Goal: Find specific page/section: Find specific page/section

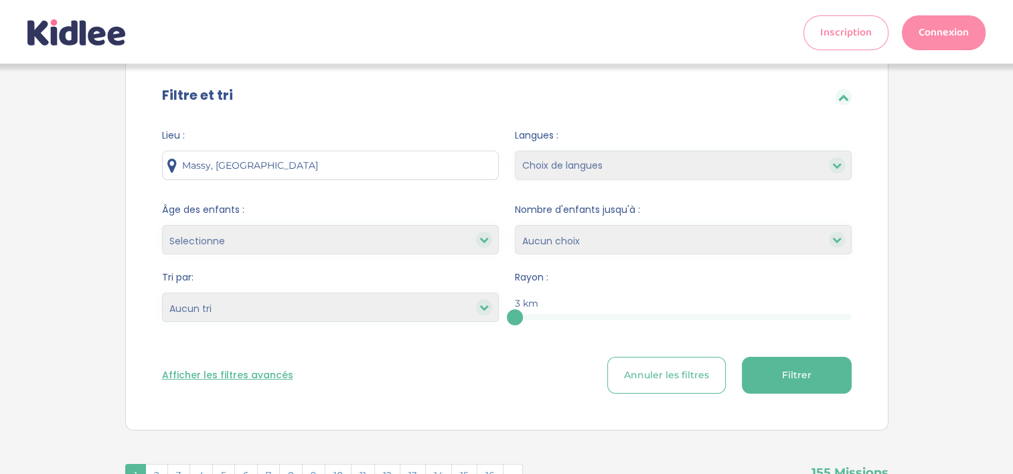
scroll to position [19, 0]
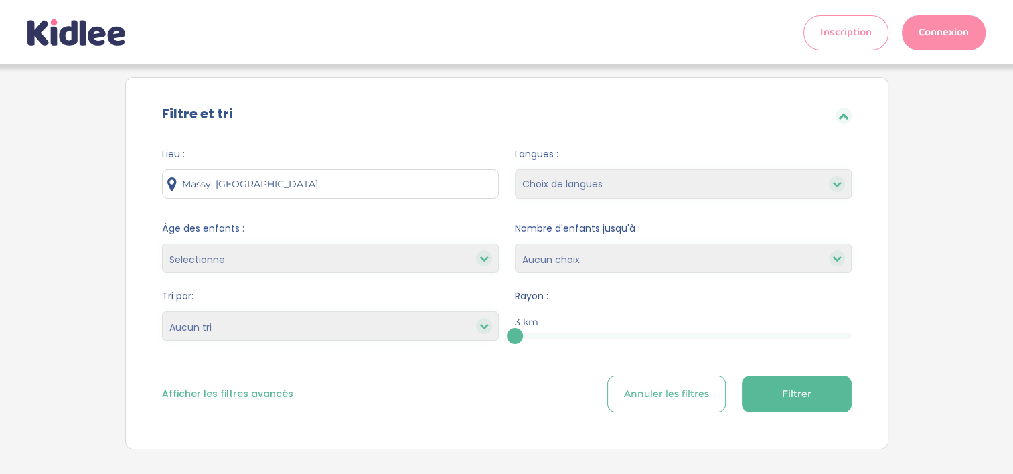
click at [768, 380] on button "Filtrer" at bounding box center [797, 394] width 110 height 37
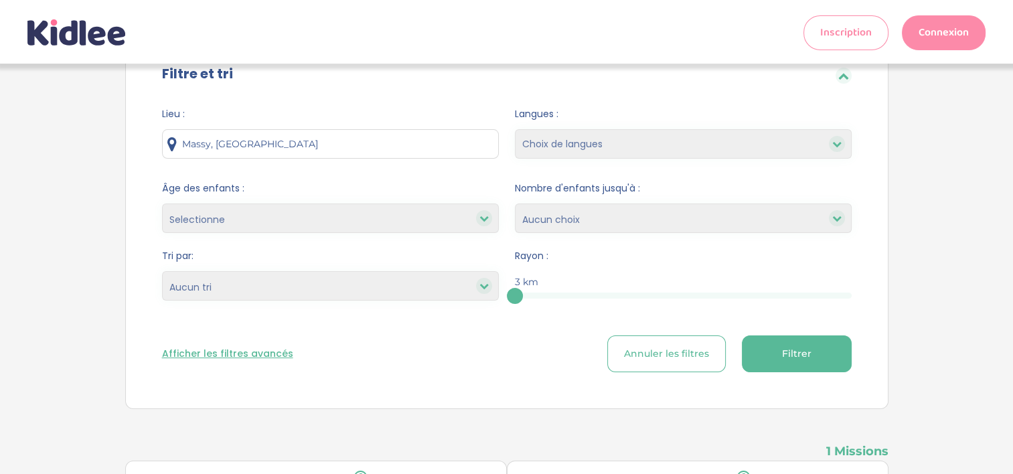
scroll to position [59, 0]
click at [583, 293] on div "3" at bounding box center [683, 296] width 337 height 6
click at [845, 368] on button "Filtrer" at bounding box center [797, 354] width 110 height 37
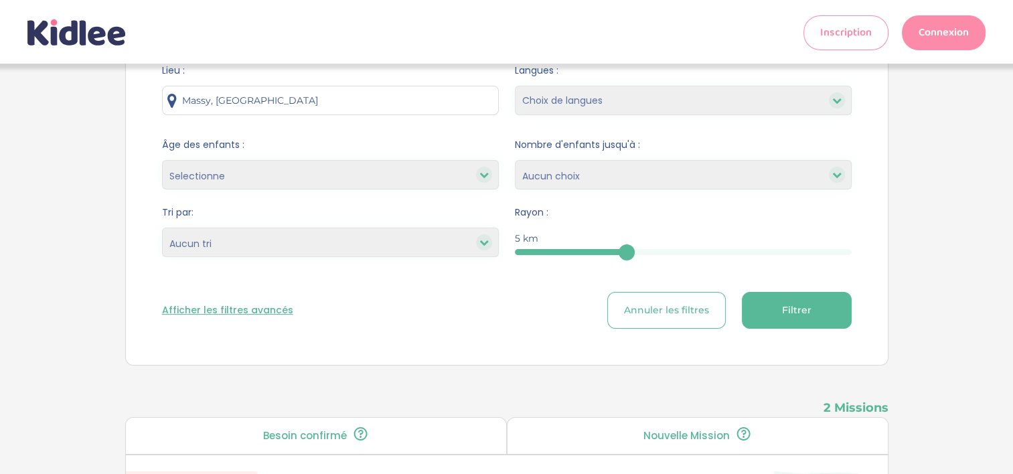
scroll to position [104, 0]
click at [670, 304] on span "Annuler les filtres" at bounding box center [666, 309] width 85 height 14
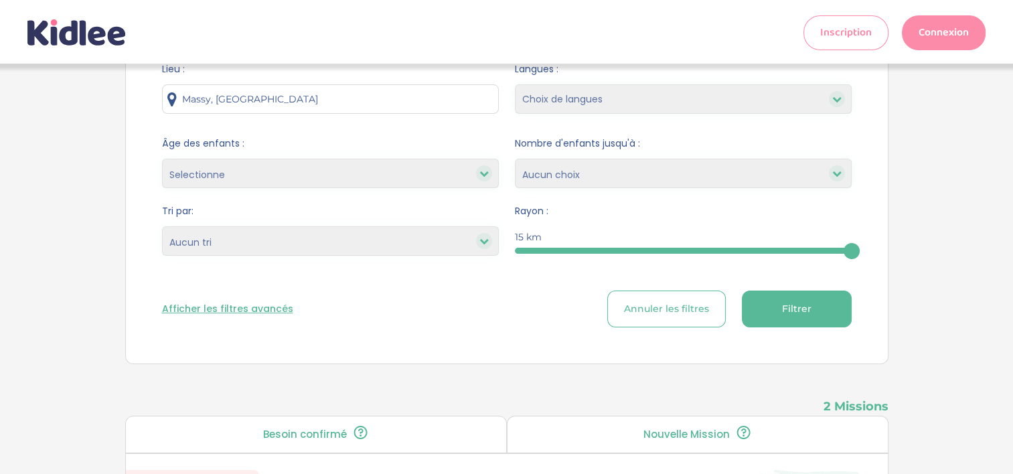
click at [555, 104] on select "Choix de langues anglais espagnol arabe portugais italien allemand chinois russ…" at bounding box center [683, 98] width 337 height 29
click at [515, 84] on select "Choix de langues anglais espagnol arabe portugais italien allemand chinois russ…" at bounding box center [683, 98] width 337 height 29
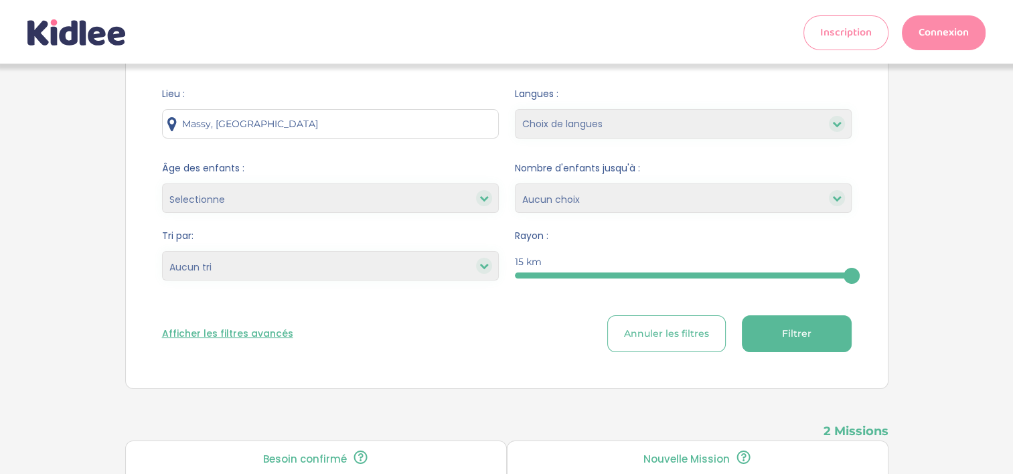
scroll to position [78, 0]
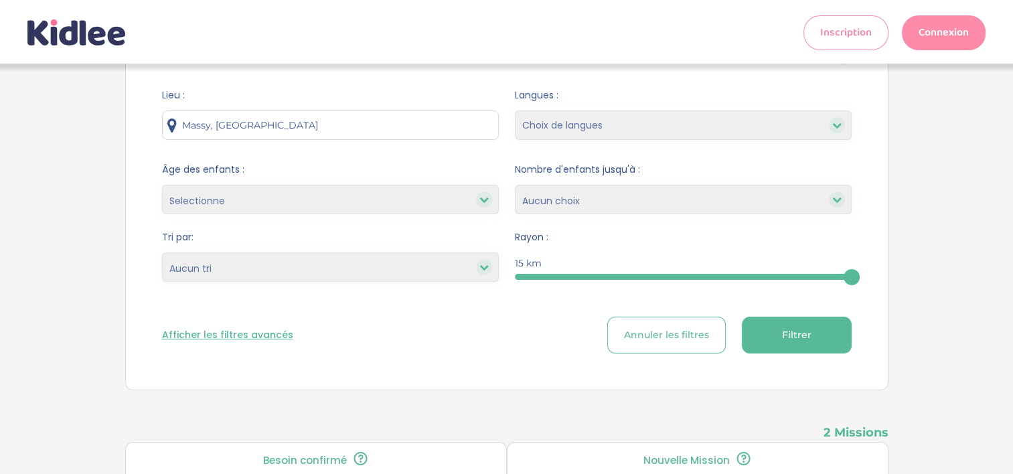
click at [398, 198] on select "Selectionne moins de 3 ans entre 3 et 6 ans plus de 6 ans" at bounding box center [330, 199] width 337 height 29
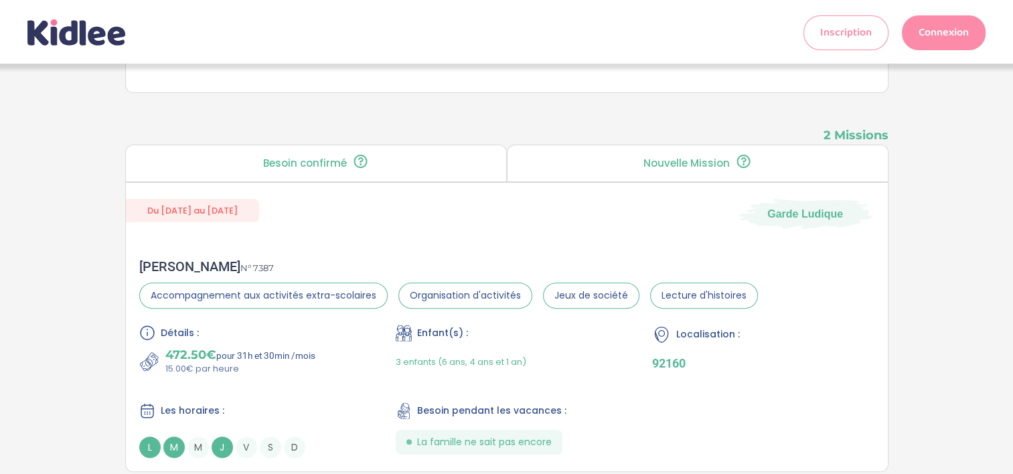
scroll to position [375, 0]
